Goal: Check status: Check status

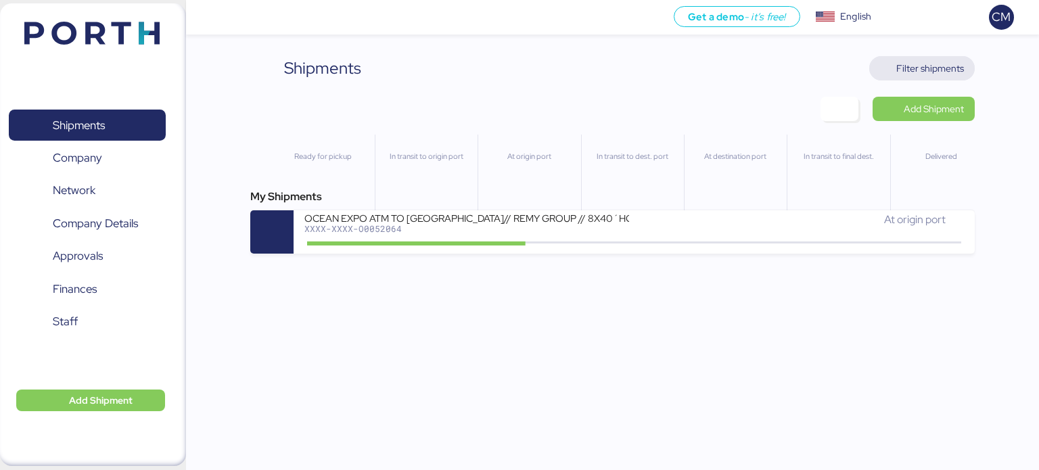
click at [909, 72] on span "Filter shipments" at bounding box center [931, 68] width 68 height 16
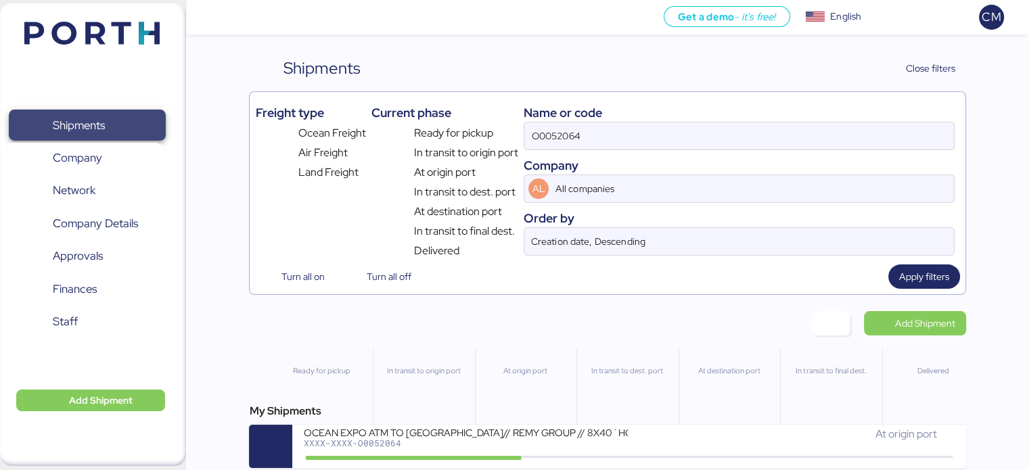
click at [134, 118] on span "Shipments" at bounding box center [86, 126] width 145 height 20
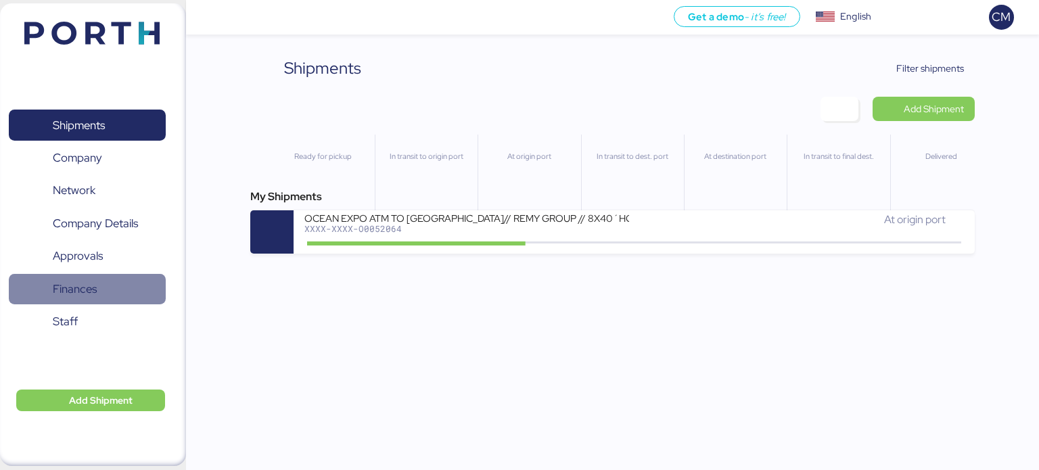
click at [74, 294] on span "Finances" at bounding box center [75, 289] width 44 height 20
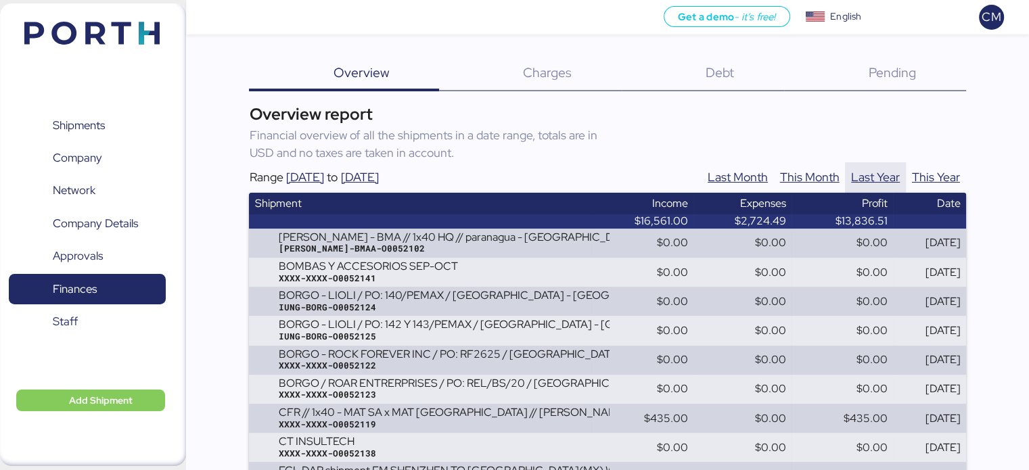
click at [878, 183] on span "Last Year" at bounding box center [875, 177] width 49 height 20
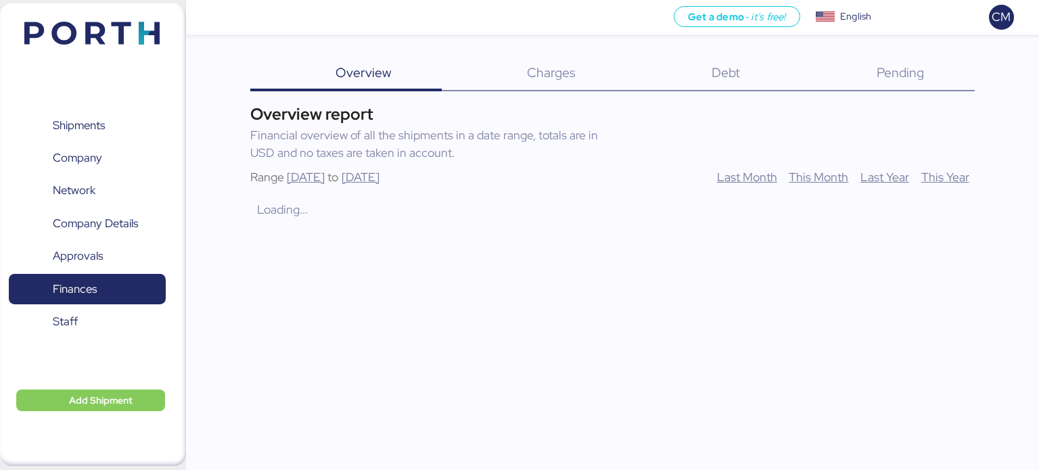
click at [962, 180] on div "Overview report Financial overview of all the shipments in a date range, totals…" at bounding box center [612, 161] width 725 height 118
click at [926, 170] on div "Overview report Financial overview of all the shipments in a date range, totals…" at bounding box center [612, 161] width 725 height 118
click at [936, 174] on span "This Year" at bounding box center [946, 177] width 48 height 20
click at [937, 185] on span "This Year" at bounding box center [946, 177] width 48 height 20
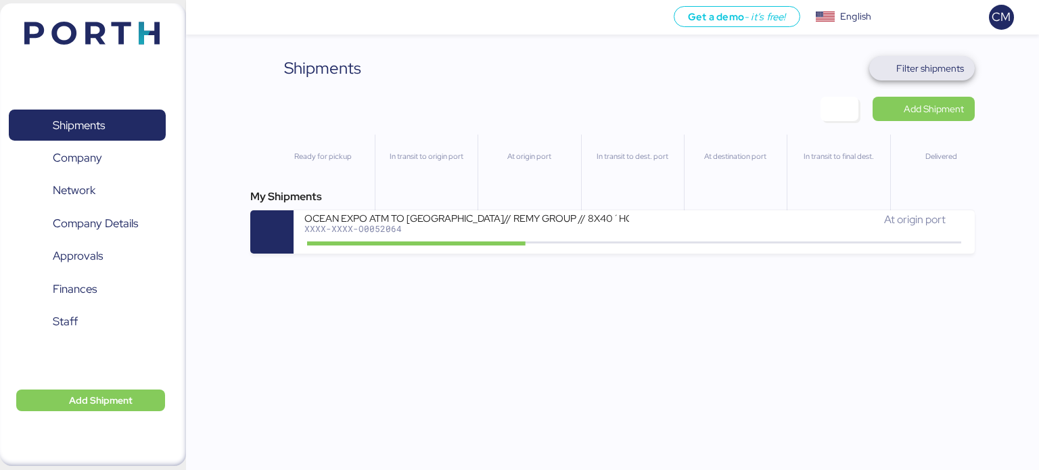
click at [922, 67] on span "Filter shipments" at bounding box center [931, 68] width 68 height 16
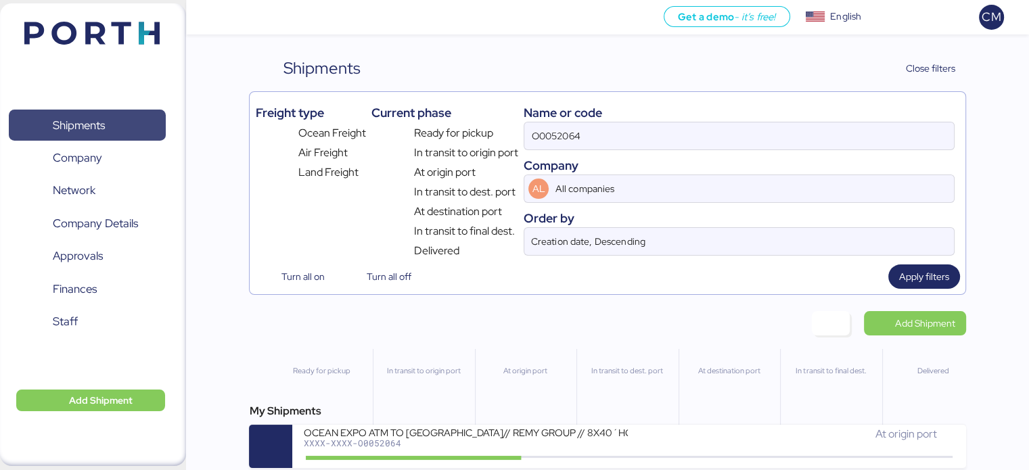
click at [129, 123] on span "Shipments" at bounding box center [86, 126] width 145 height 20
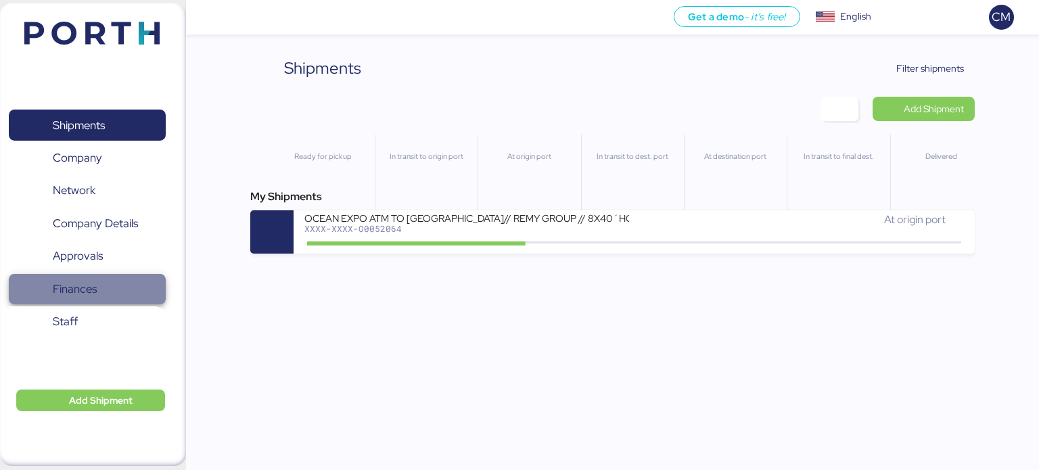
click at [87, 289] on span "Finances" at bounding box center [75, 289] width 44 height 20
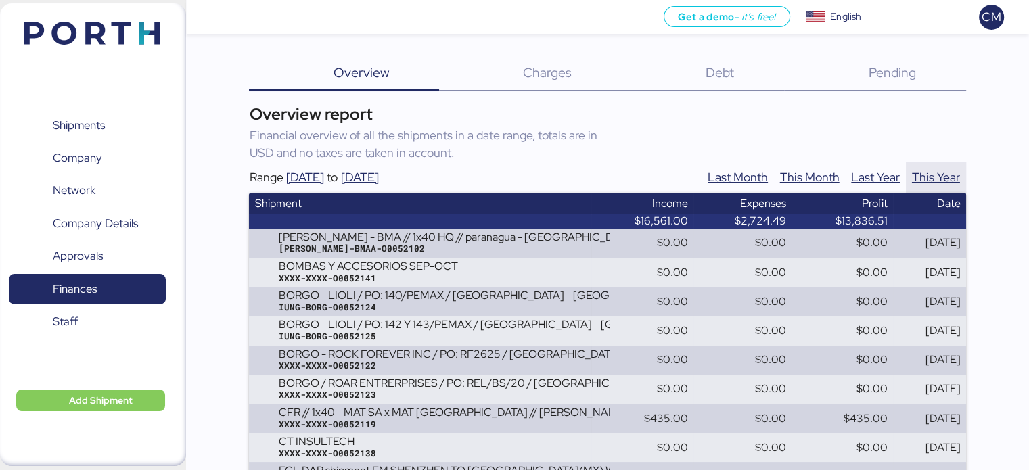
click at [933, 175] on span "This Year" at bounding box center [936, 177] width 48 height 20
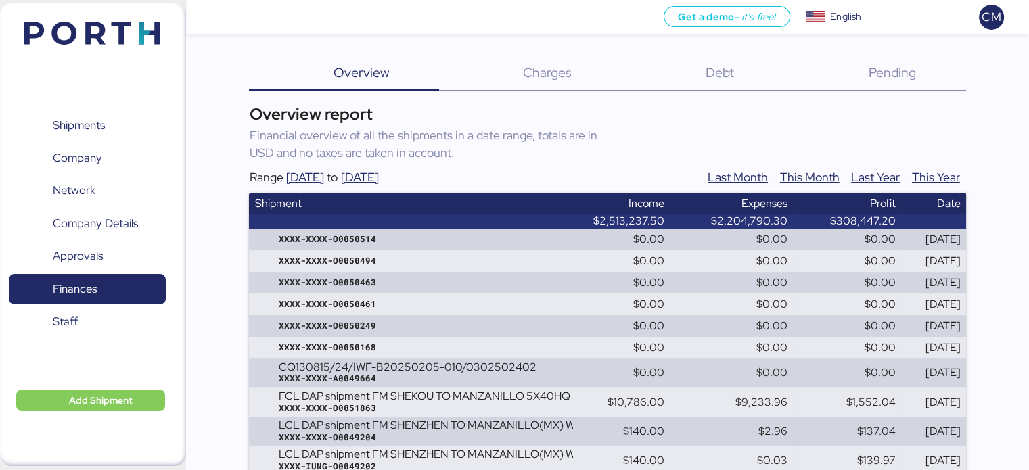
scroll to position [35738, 0]
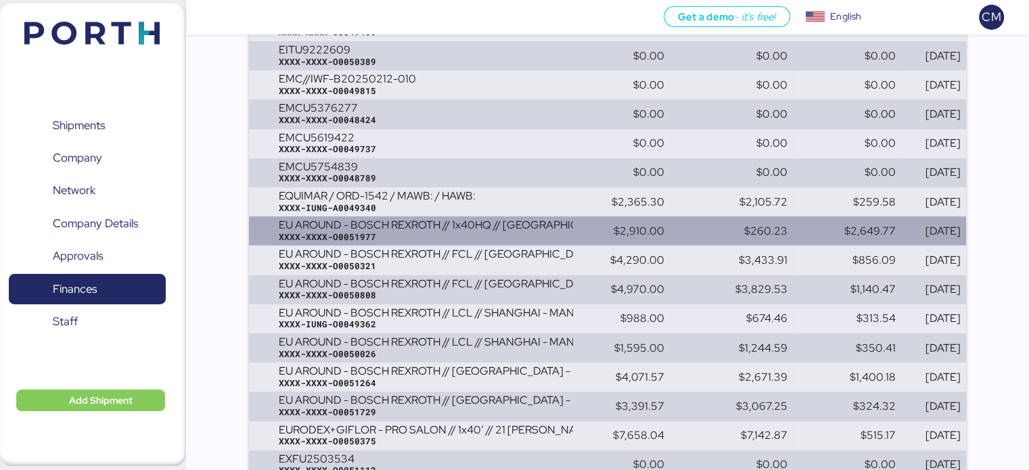
click at [443, 231] on div "EU AROUND - BOSCH REXROTH // 1x40HQ // [GEOGRAPHIC_DATA] - MANZANILLO // MBL: 7…" at bounding box center [425, 225] width 294 height 12
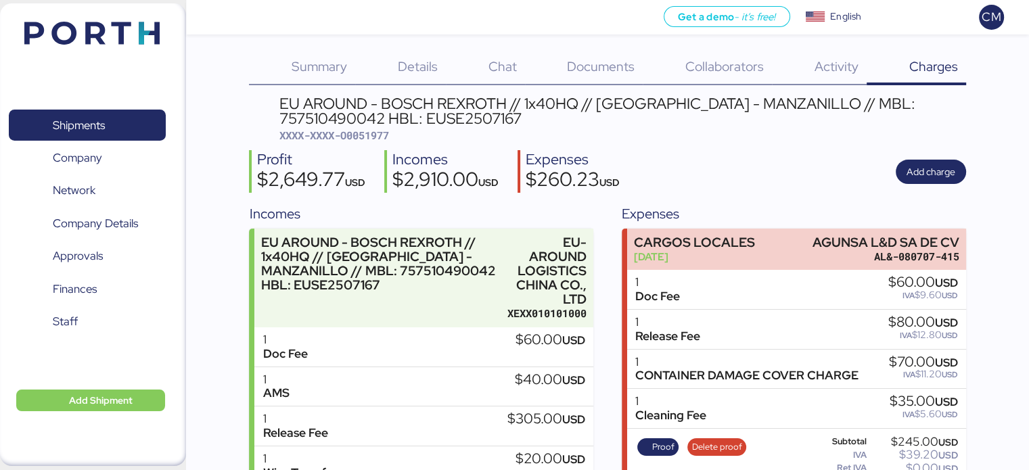
scroll to position [4, 0]
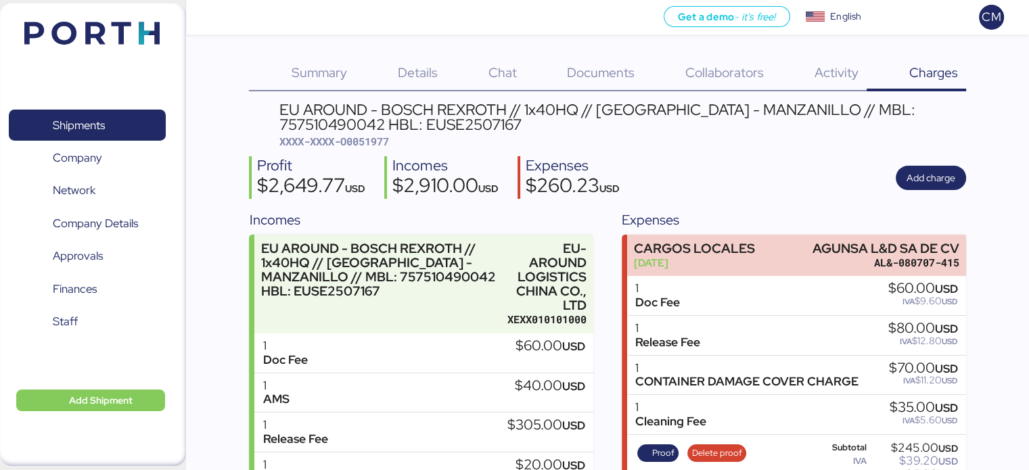
click at [415, 72] on span "Details" at bounding box center [418, 73] width 40 height 18
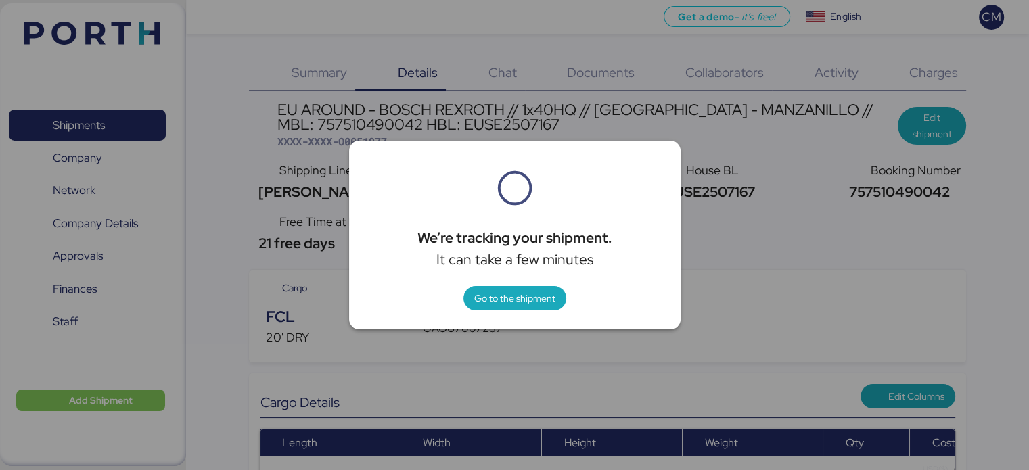
click at [589, 246] on div "We’re tracking your shipment. It can take a few minutes" at bounding box center [515, 248] width 294 height 43
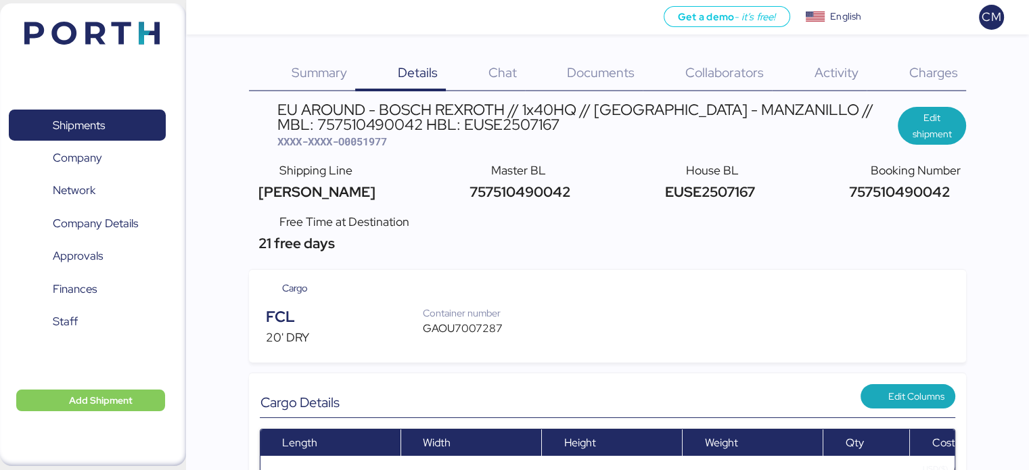
click at [606, 78] on span "Documents" at bounding box center [601, 73] width 68 height 18
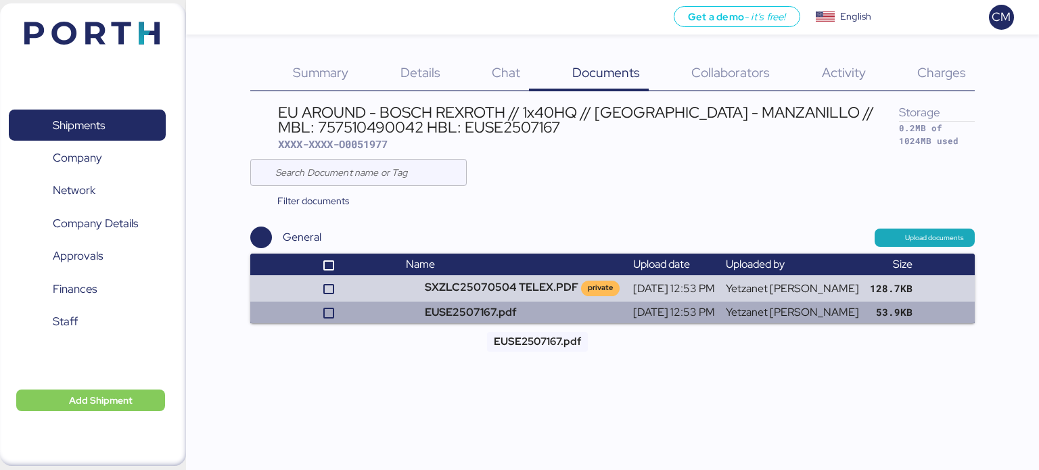
click at [512, 312] on td "EUSE2507167.pdf" at bounding box center [514, 313] width 227 height 22
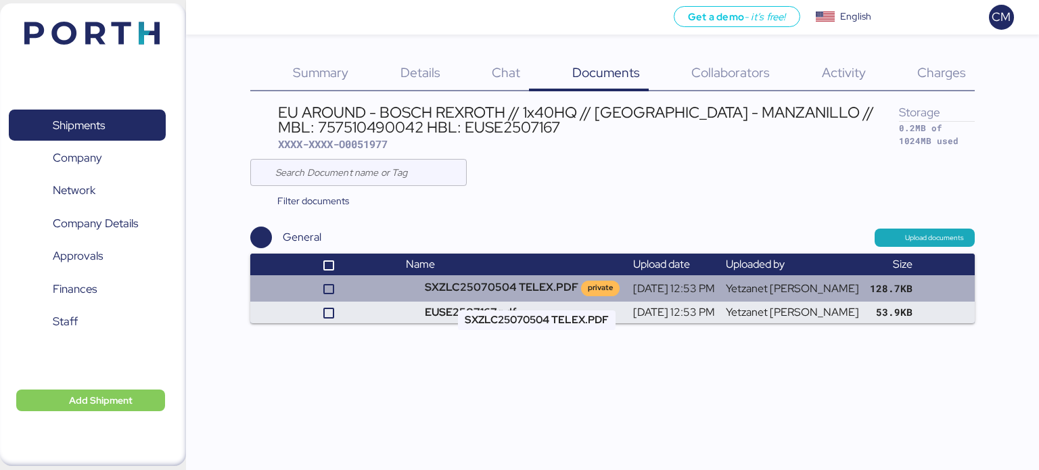
click at [490, 284] on td "SXZLC25070504 TELEX.PDF private" at bounding box center [514, 288] width 227 height 26
